Goal: Transaction & Acquisition: Purchase product/service

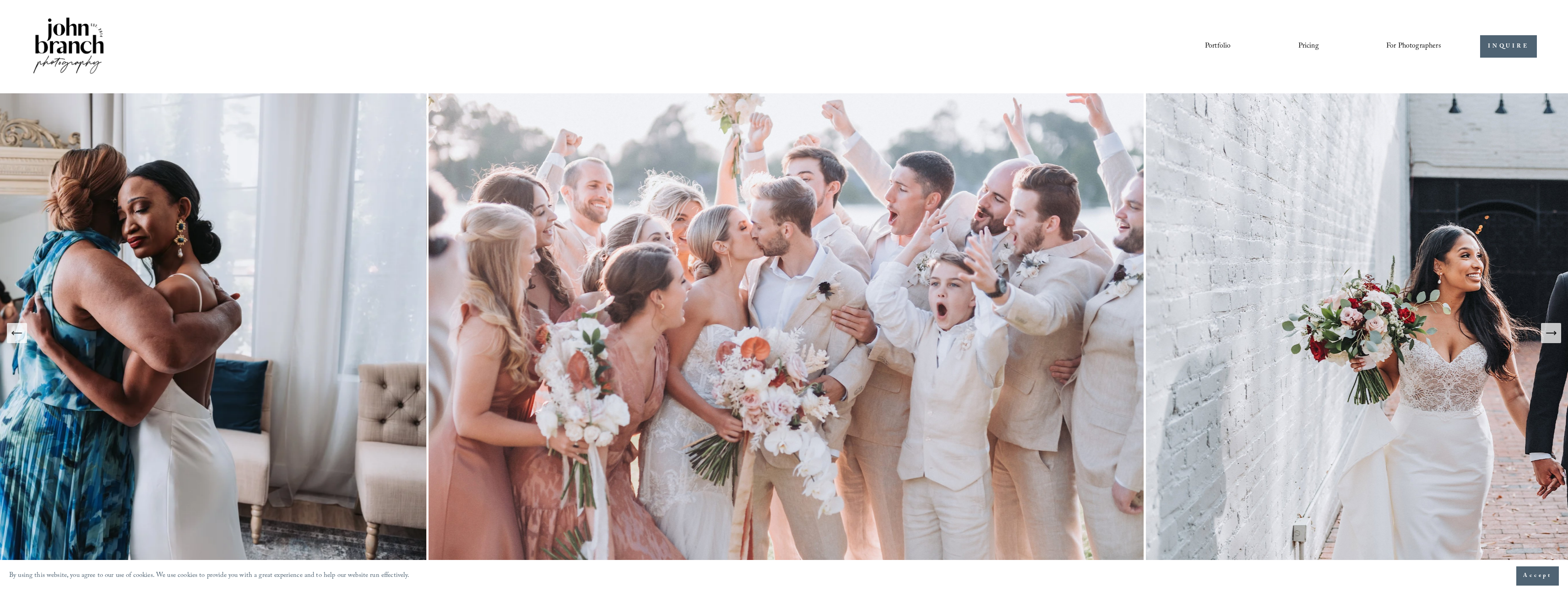
click at [1311, 47] on link "Pricing" at bounding box center [1309, 47] width 21 height 16
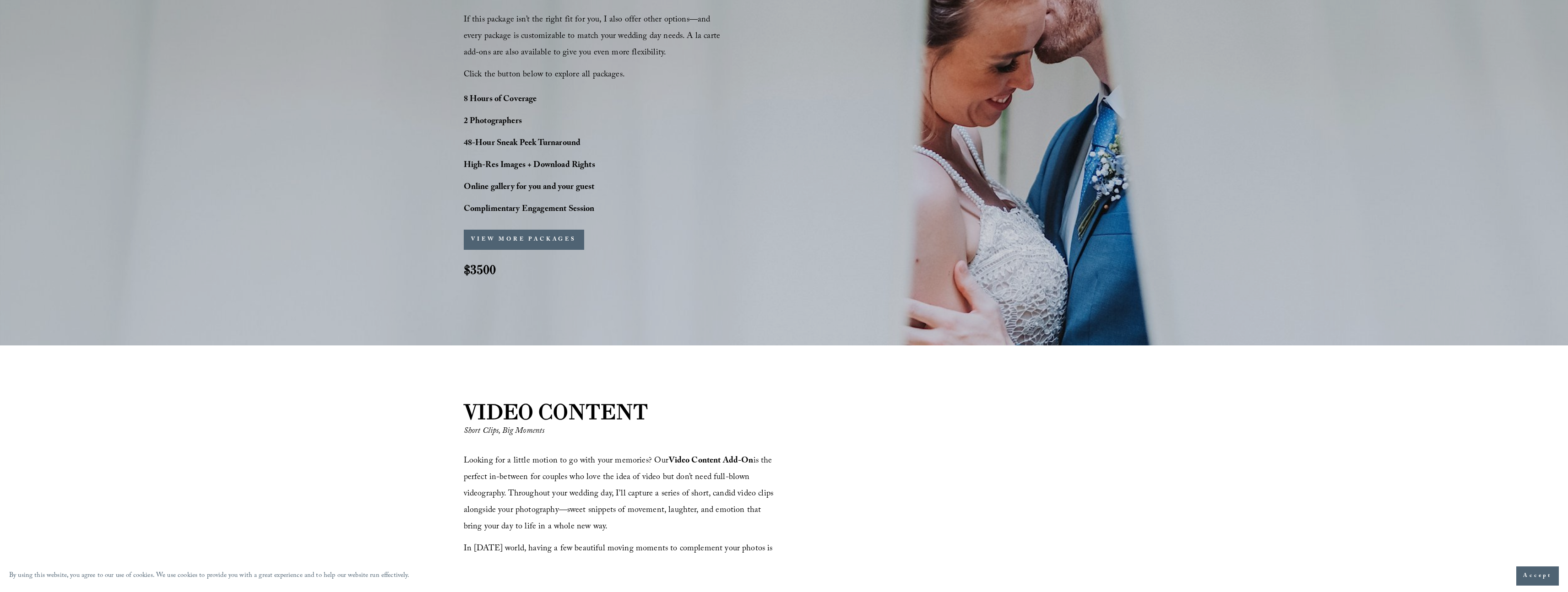
scroll to position [959, 0]
click at [549, 240] on button "VIEW MORE PACKAGES" at bounding box center [523, 241] width 121 height 20
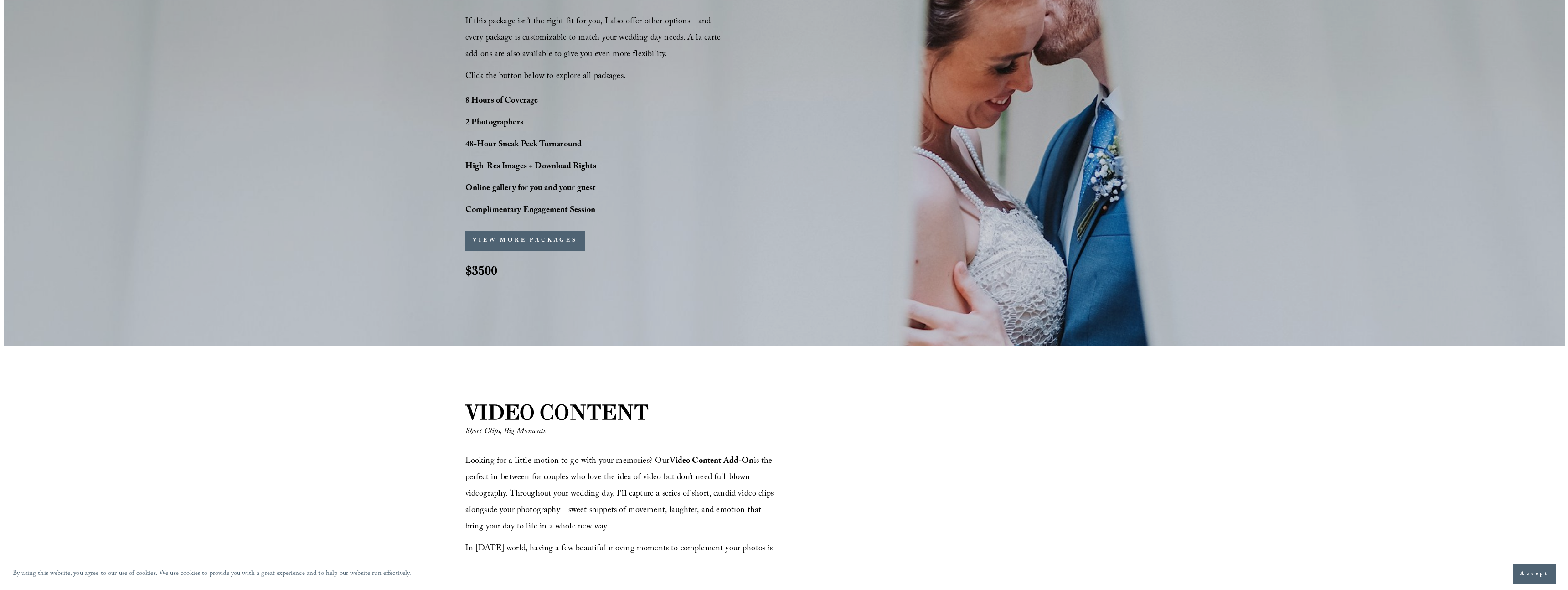
scroll to position [958, 0]
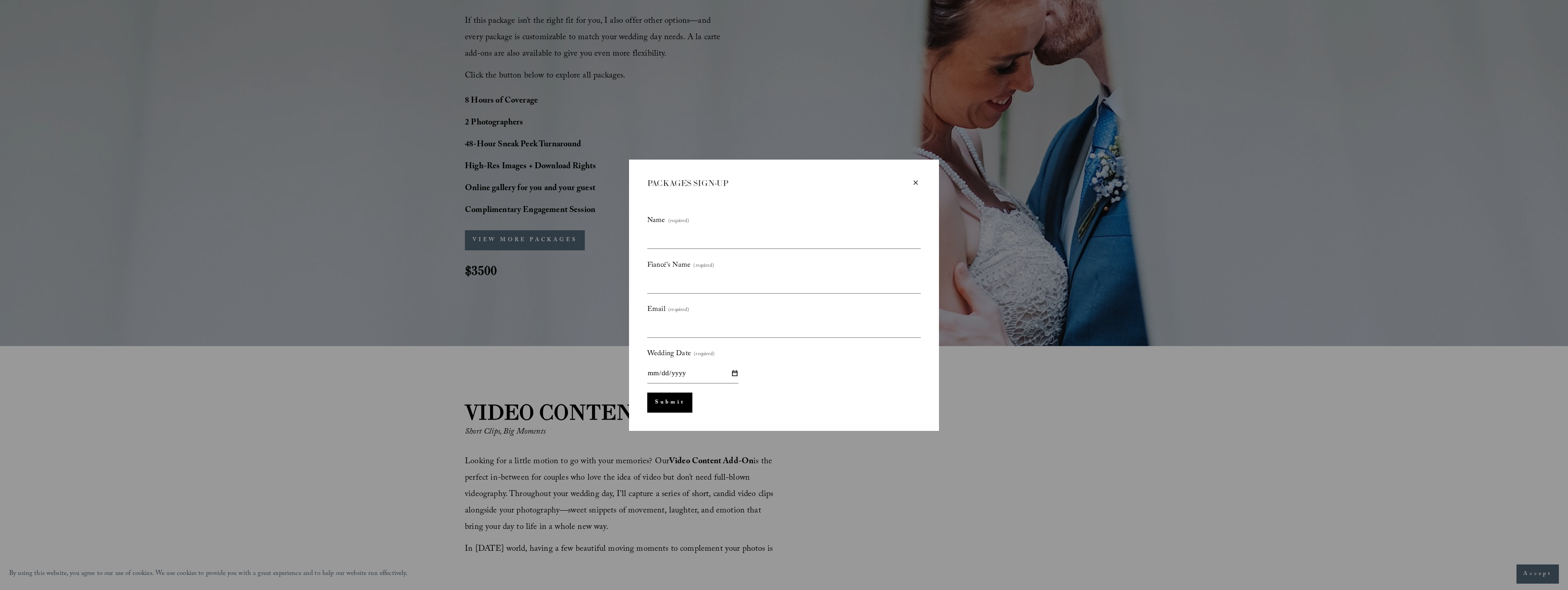
click at [916, 182] on div "×" at bounding box center [916, 183] width 10 height 10
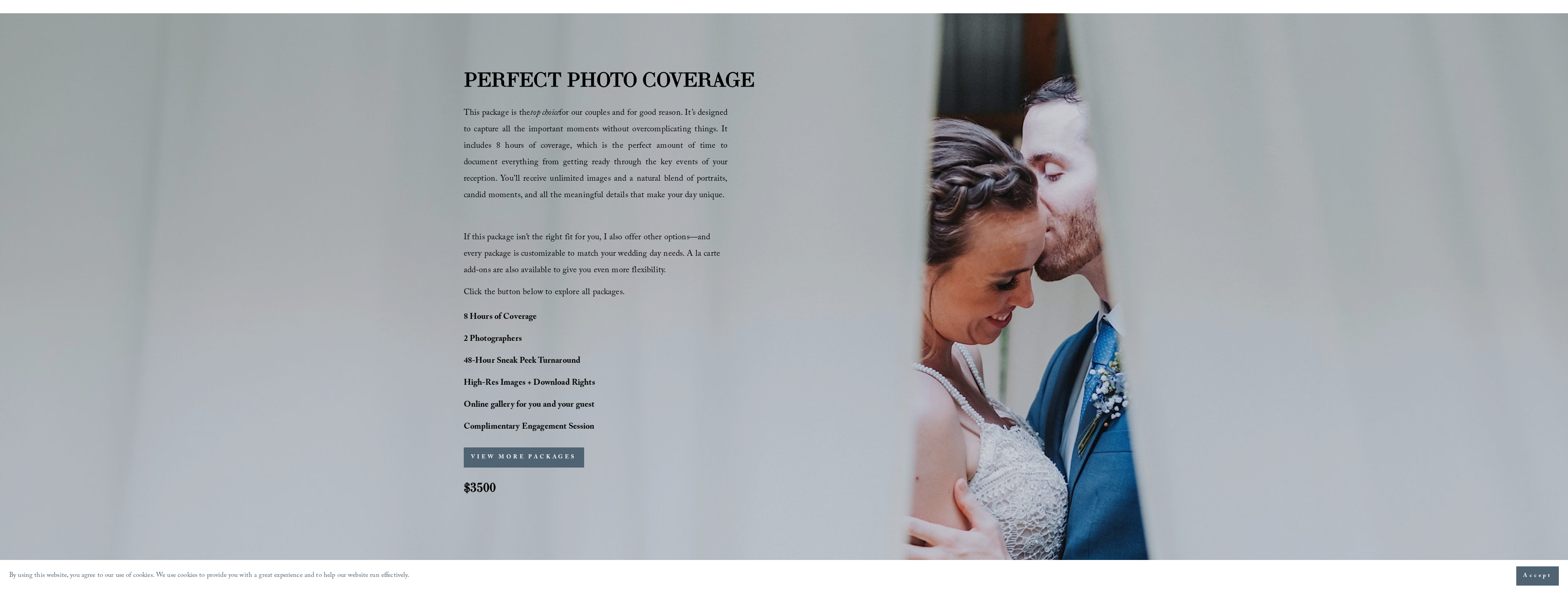
scroll to position [784, 0]
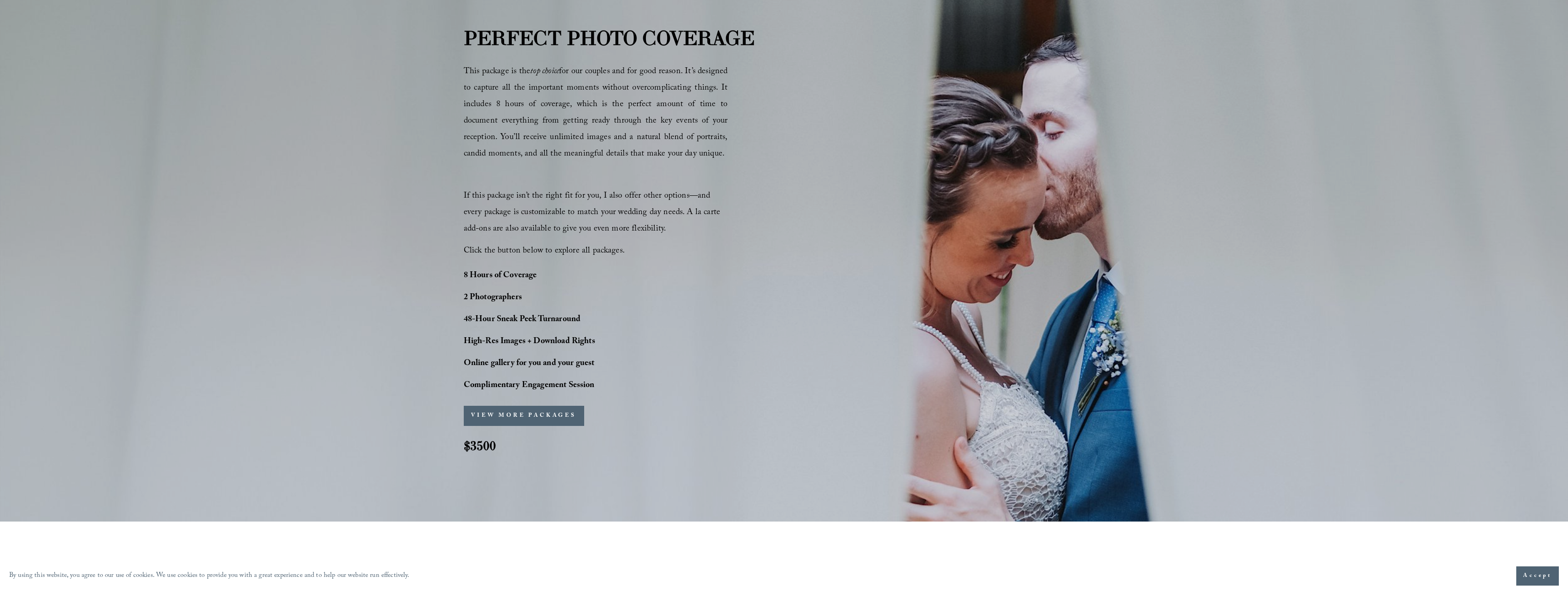
click at [1539, 576] on span "Accept" at bounding box center [1537, 576] width 29 height 9
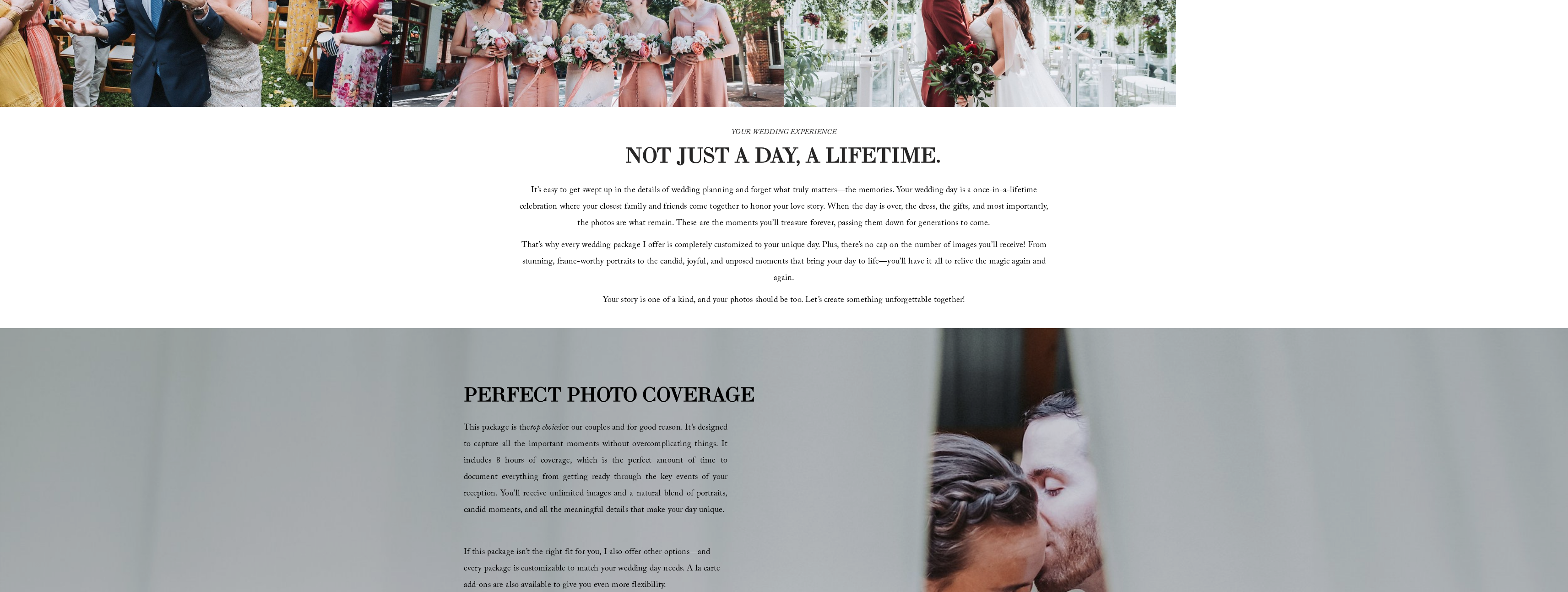
scroll to position [0, 0]
